Goal: Information Seeking & Learning: Understand process/instructions

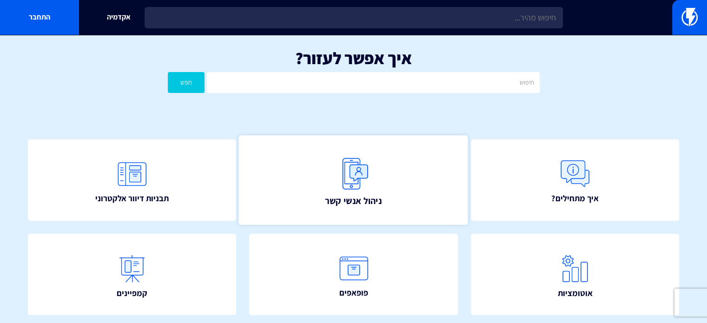
drag, startPoint x: 0, startPoint y: 0, endPoint x: 383, endPoint y: 180, distance: 422.9
click at [383, 180] on link "ניהול אנשי קשר" at bounding box center [353, 180] width 229 height 90
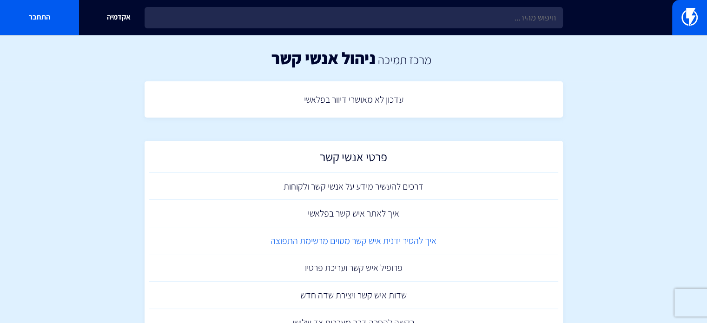
scroll to position [155, 0]
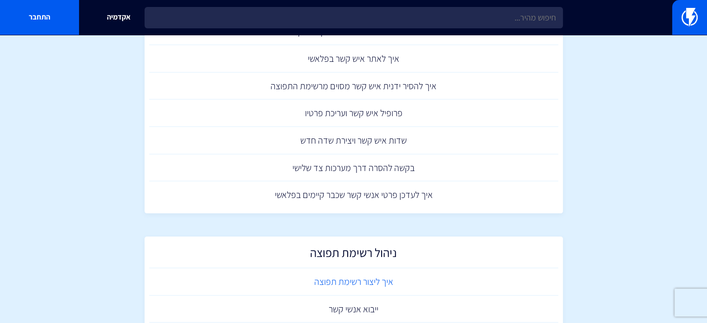
click at [385, 278] on link "איך ליצור רשימת תפוצה" at bounding box center [353, 281] width 409 height 27
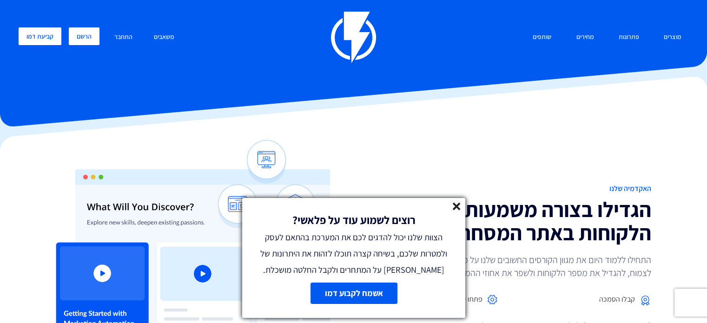
click at [72, 33] on link "הרשם" at bounding box center [84, 36] width 31 height 18
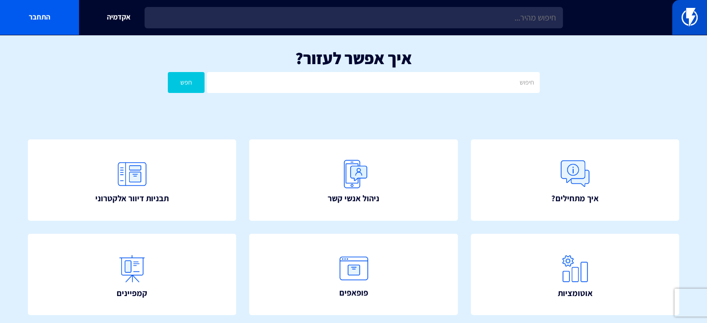
click at [687, 18] on img at bounding box center [689, 17] width 16 height 19
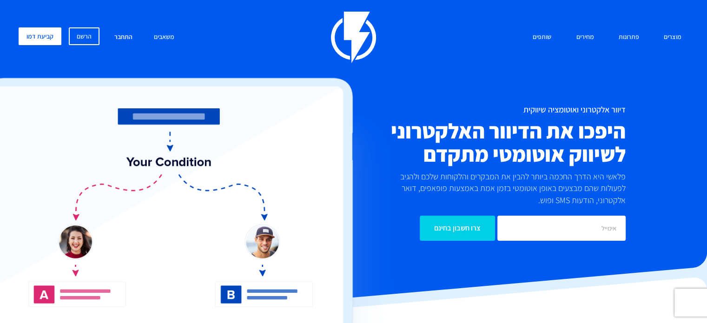
click at [117, 35] on link "התחבר" at bounding box center [123, 37] width 32 height 20
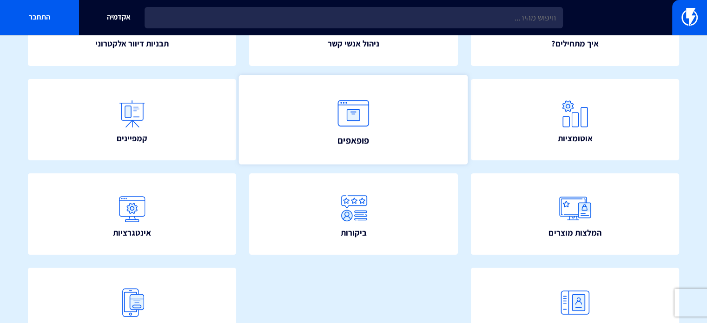
scroll to position [222, 0]
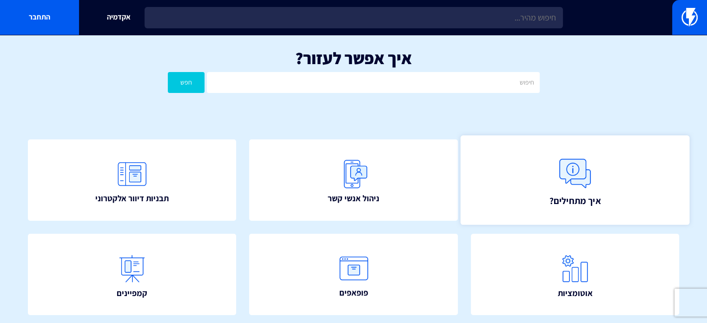
click at [533, 181] on link "איך מתחילים?" at bounding box center [574, 180] width 229 height 90
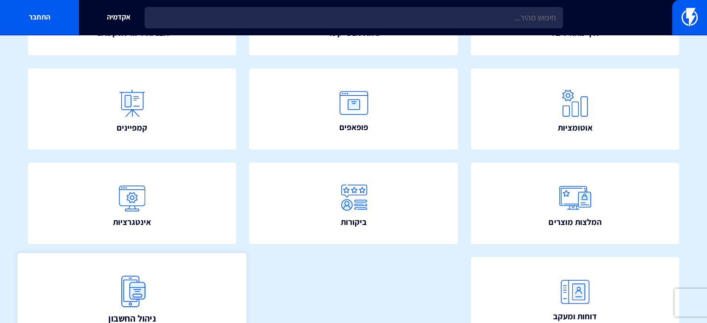
scroll to position [222, 0]
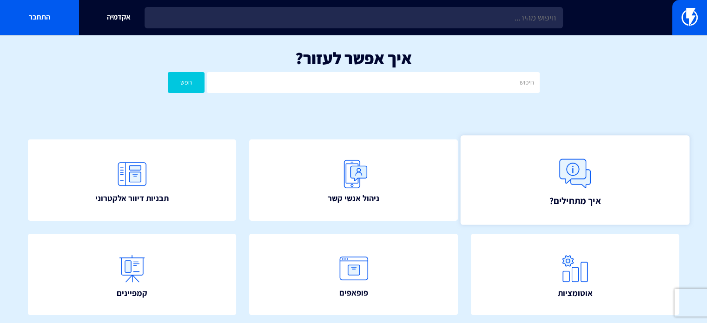
click at [523, 174] on link "איך מתחילים?" at bounding box center [574, 180] width 229 height 90
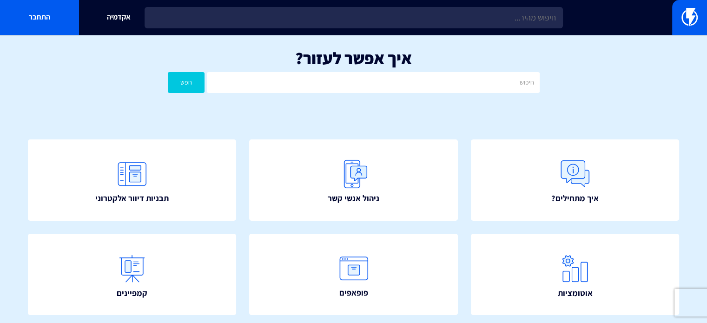
scroll to position [155, 0]
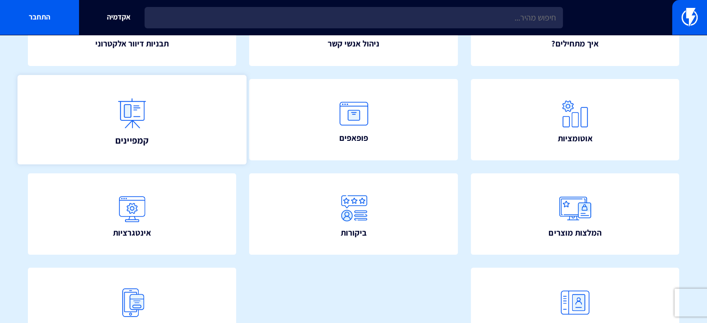
click at [175, 114] on link "קמפיינים" at bounding box center [132, 120] width 229 height 90
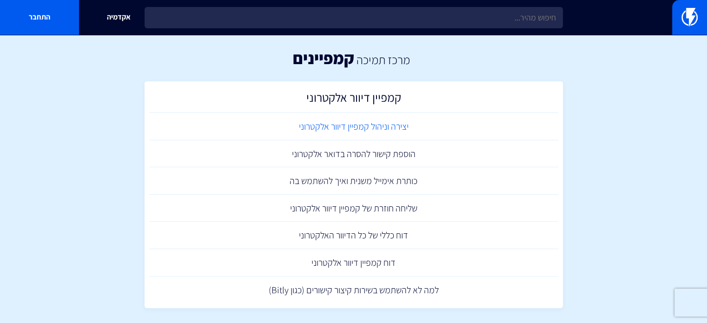
click at [317, 126] on link "יצירה וניהול קמפיין דיוור אלקטרוני" at bounding box center [353, 126] width 409 height 27
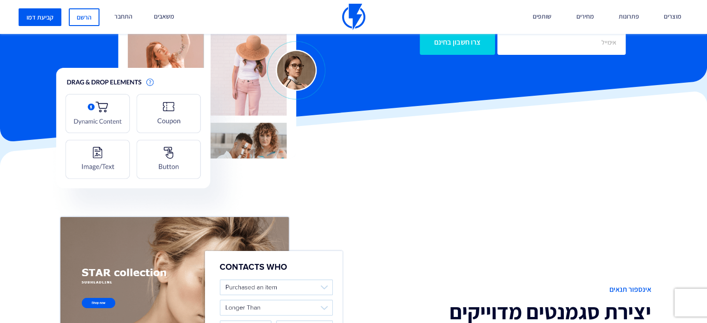
scroll to position [309, 0]
